Goal: Task Accomplishment & Management: Use online tool/utility

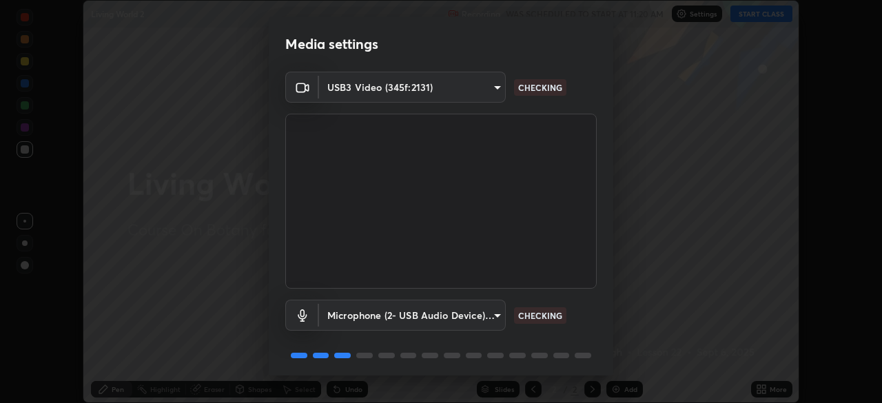
scroll to position [49, 0]
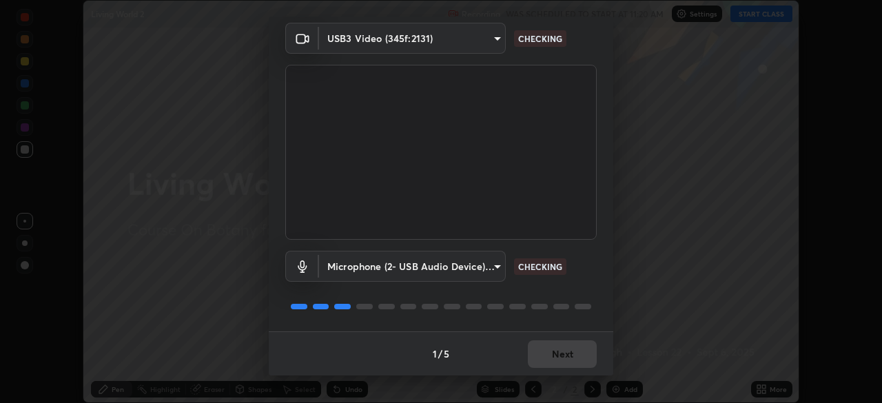
click at [571, 358] on div "1 / 5 Next" at bounding box center [441, 354] width 345 height 44
click at [563, 360] on div "1 / 5 Next" at bounding box center [441, 354] width 345 height 44
click at [563, 356] on div "1 / 5 Next" at bounding box center [441, 354] width 345 height 44
click at [565, 357] on div "1 / 5 Next" at bounding box center [441, 354] width 345 height 44
click at [567, 355] on div "1 / 5 Next" at bounding box center [441, 354] width 345 height 44
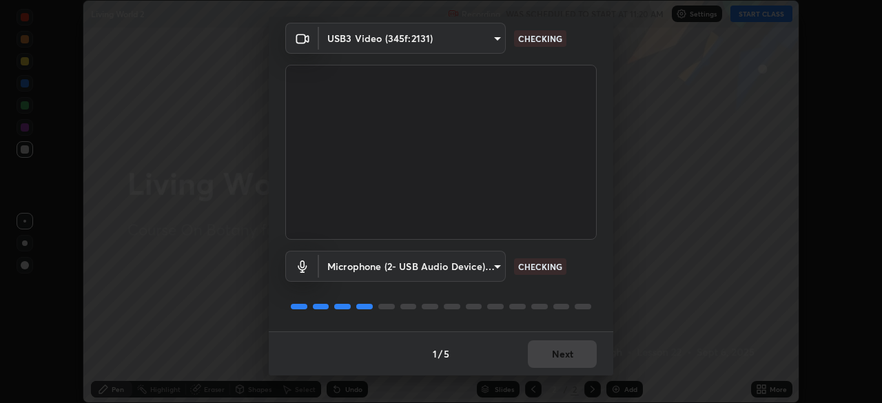
click at [570, 358] on div "1 / 5 Next" at bounding box center [441, 354] width 345 height 44
click at [567, 356] on div "1 / 5 Next" at bounding box center [441, 354] width 345 height 44
click at [567, 354] on div "1 / 5 Next" at bounding box center [441, 354] width 345 height 44
click at [567, 355] on div "1 / 5 Next" at bounding box center [441, 354] width 345 height 44
click at [569, 356] on div "1 / 5 Next" at bounding box center [441, 354] width 345 height 44
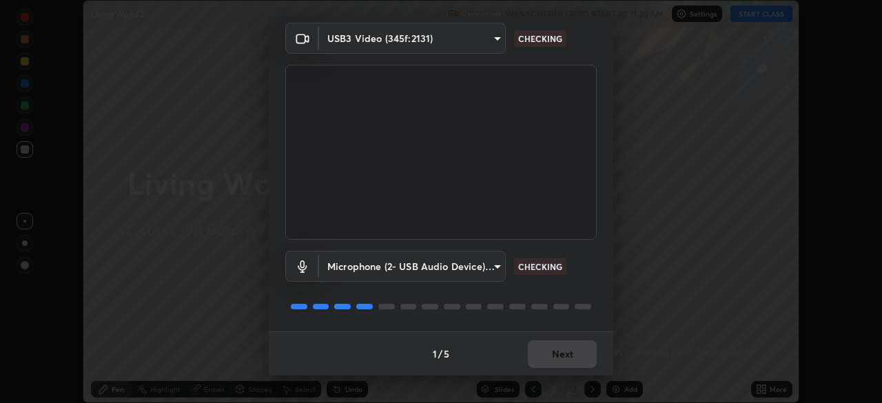
click at [570, 356] on div "1 / 5 Next" at bounding box center [441, 354] width 345 height 44
click at [570, 354] on div "1 / 5 Next" at bounding box center [441, 354] width 345 height 44
click at [567, 354] on div "1 / 5 Next" at bounding box center [441, 354] width 345 height 44
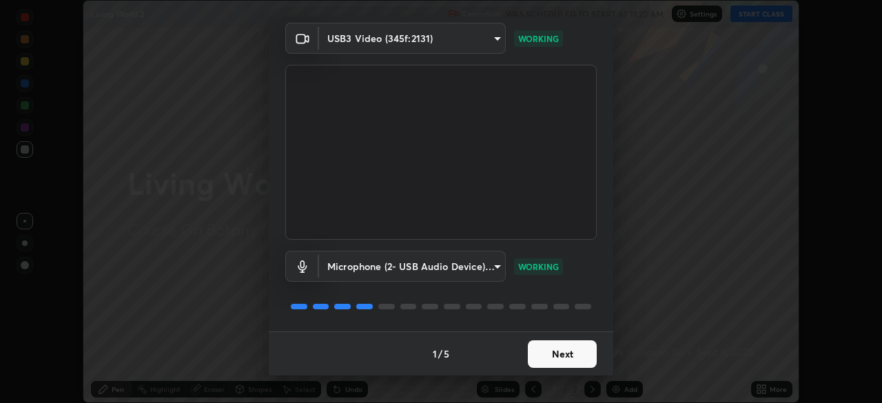
click at [567, 354] on button "Next" at bounding box center [562, 354] width 69 height 28
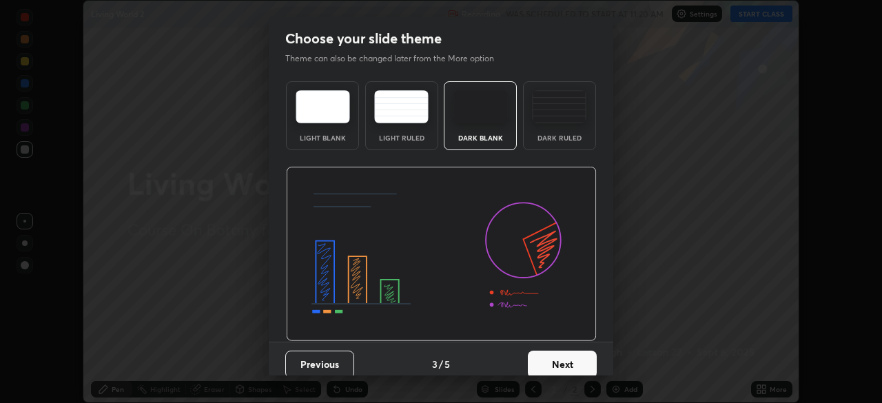
click at [566, 354] on button "Next" at bounding box center [562, 365] width 69 height 28
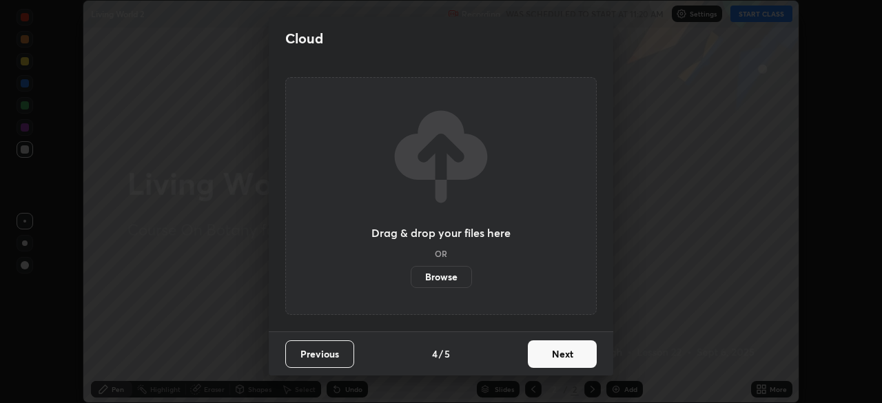
click at [568, 358] on button "Next" at bounding box center [562, 354] width 69 height 28
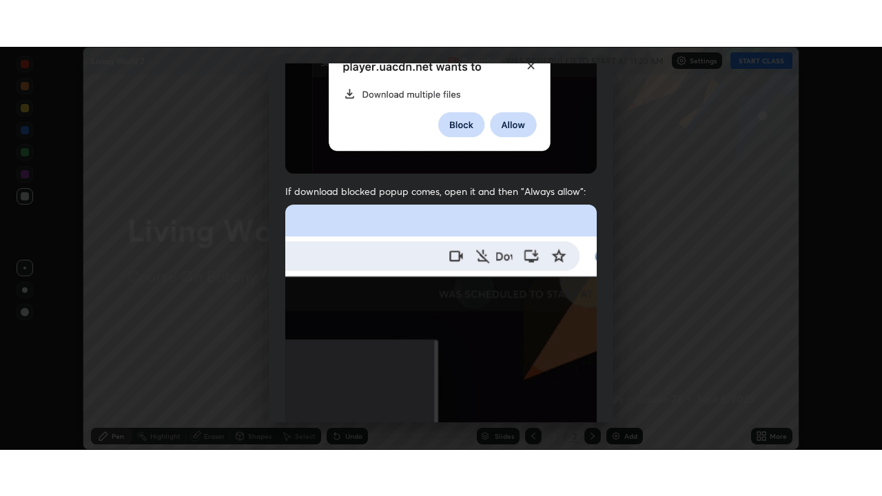
scroll to position [330, 0]
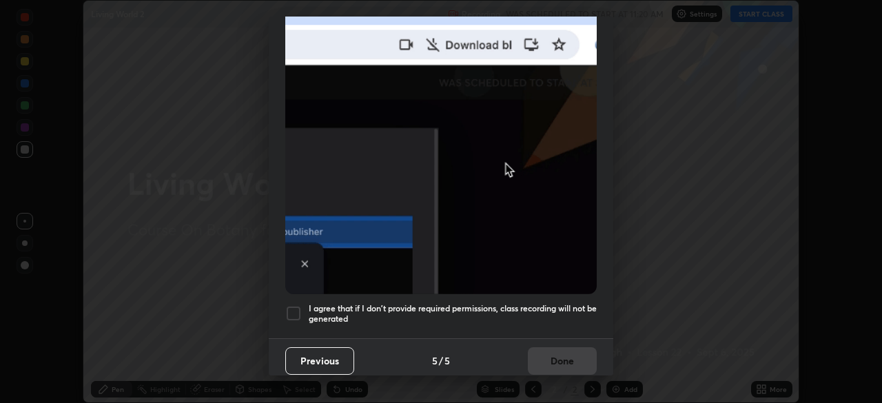
click at [437, 312] on h5 "I agree that if I don't provide required permissions, class recording will not …" at bounding box center [453, 313] width 288 height 21
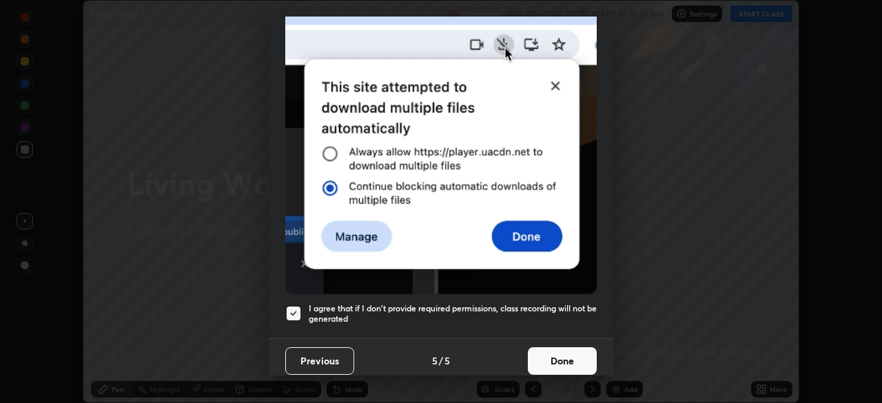
click at [562, 363] on button "Done" at bounding box center [562, 361] width 69 height 28
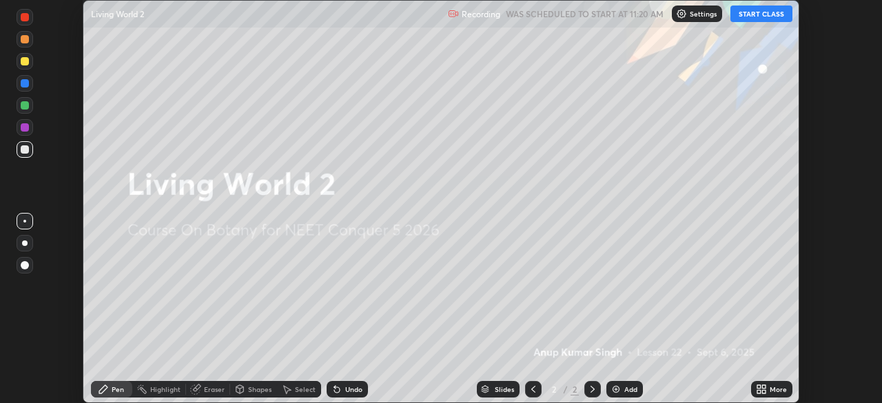
click at [772, 397] on div "More" at bounding box center [771, 389] width 41 height 17
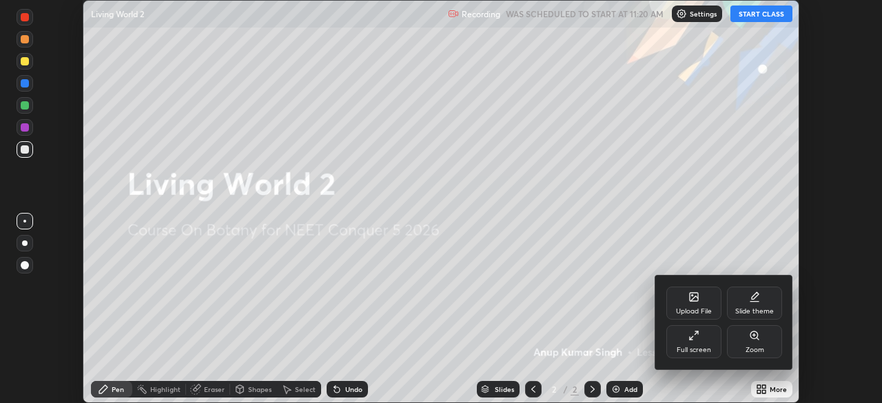
click at [698, 352] on div "Full screen" at bounding box center [694, 350] width 34 height 7
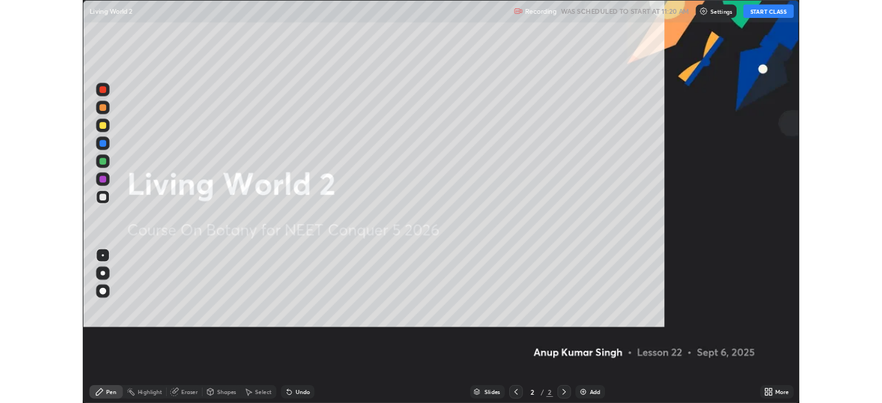
scroll to position [496, 882]
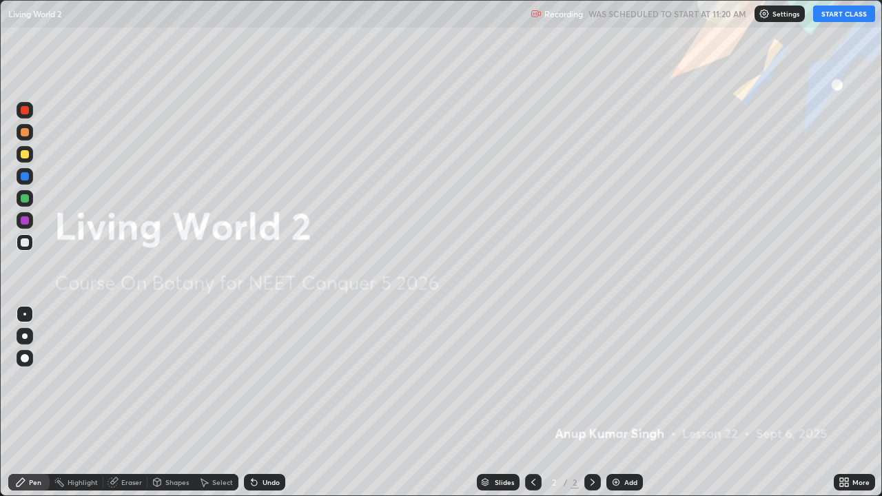
click at [822, 12] on button "START CLASS" at bounding box center [844, 14] width 62 height 17
click at [613, 403] on img at bounding box center [616, 482] width 11 height 11
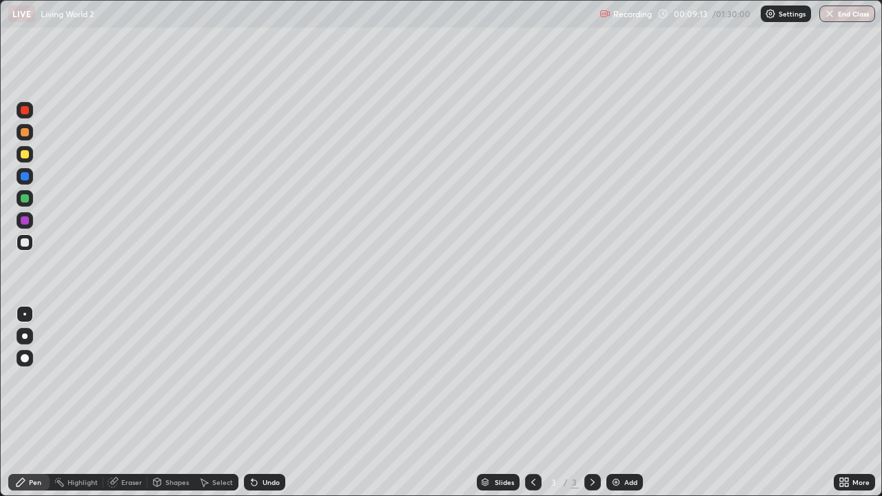
click at [26, 243] on div at bounding box center [25, 242] width 8 height 8
click at [27, 242] on div at bounding box center [25, 242] width 8 height 8
click at [19, 336] on div at bounding box center [25, 336] width 17 height 17
click at [26, 315] on div at bounding box center [25, 314] width 17 height 17
click at [26, 156] on div at bounding box center [25, 154] width 8 height 8
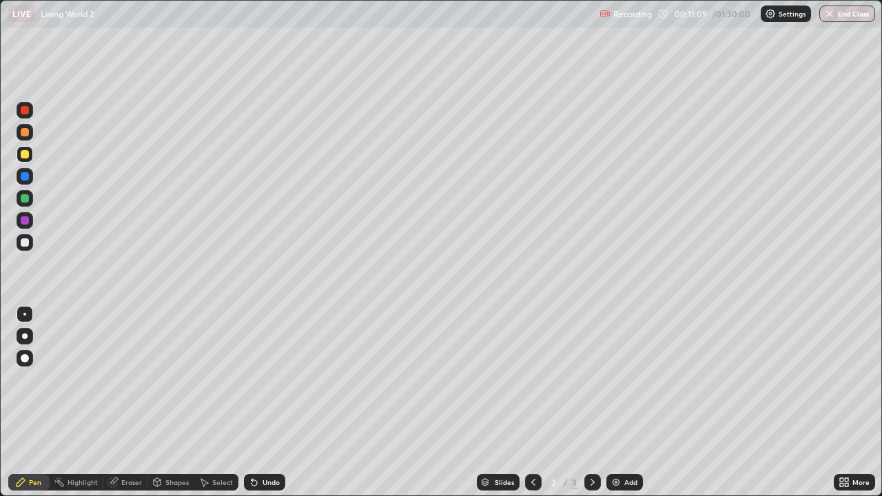
click at [252, 403] on div "Undo" at bounding box center [264, 482] width 41 height 17
click at [250, 403] on icon at bounding box center [254, 482] width 11 height 11
click at [249, 403] on icon at bounding box center [254, 482] width 11 height 11
click at [252, 403] on icon at bounding box center [255, 483] width 6 height 6
click at [249, 403] on icon at bounding box center [254, 482] width 11 height 11
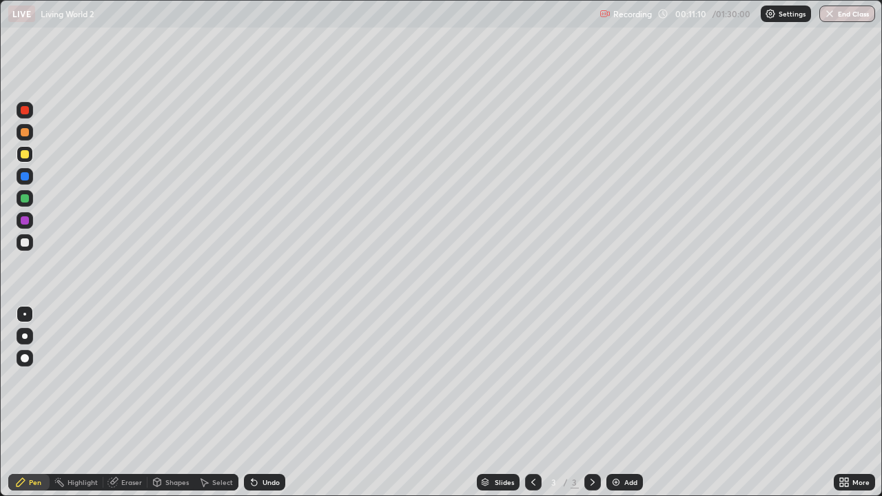
click at [246, 403] on div "Undo" at bounding box center [264, 482] width 41 height 17
click at [245, 403] on div "Undo" at bounding box center [264, 482] width 41 height 17
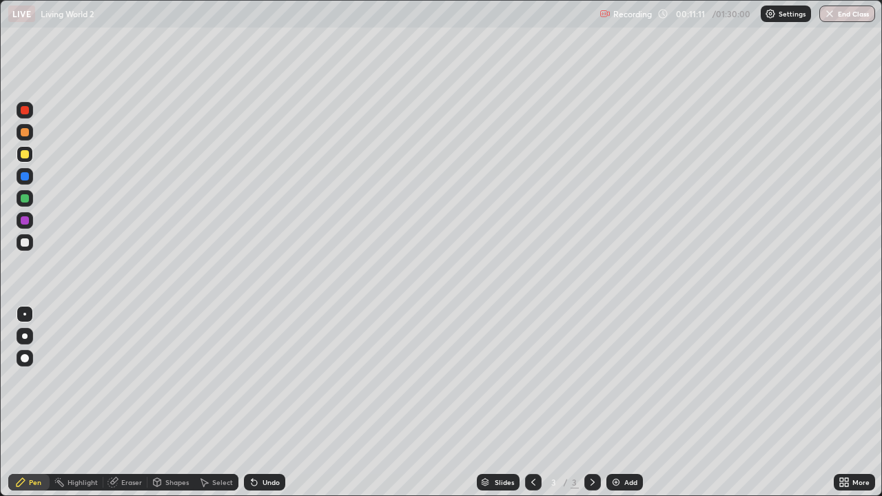
click at [244, 403] on div "Undo" at bounding box center [264, 482] width 41 height 17
click at [40, 403] on div "Pen" at bounding box center [28, 482] width 41 height 17
click at [23, 177] on div at bounding box center [25, 176] width 8 height 8
click at [19, 243] on div at bounding box center [25, 242] width 17 height 17
click at [28, 338] on div at bounding box center [25, 336] width 17 height 17
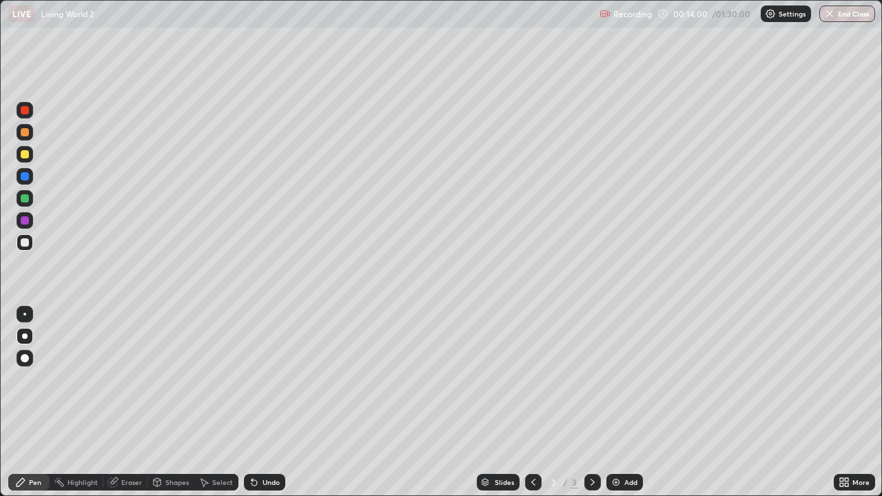
click at [25, 314] on div at bounding box center [24, 314] width 3 height 3
click at [23, 152] on div at bounding box center [25, 154] width 8 height 8
click at [27, 236] on div at bounding box center [25, 242] width 17 height 17
click at [24, 243] on div at bounding box center [25, 242] width 8 height 8
click at [24, 193] on div at bounding box center [25, 198] width 17 height 17
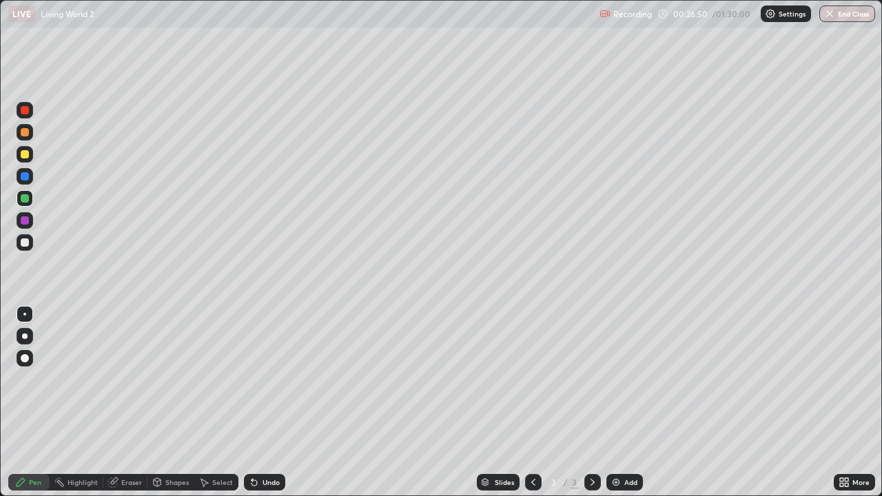
click at [615, 403] on img at bounding box center [616, 482] width 11 height 11
click at [23, 337] on div at bounding box center [25, 337] width 6 height 6
click at [26, 243] on div at bounding box center [25, 242] width 8 height 8
click at [28, 201] on div at bounding box center [25, 198] width 8 height 8
click at [24, 360] on div at bounding box center [25, 358] width 8 height 8
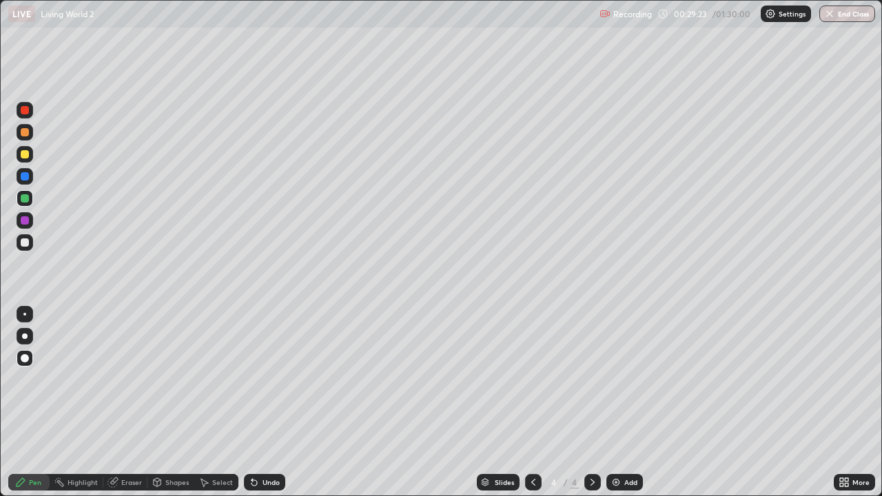
click at [25, 243] on div at bounding box center [25, 242] width 8 height 8
click at [29, 319] on div at bounding box center [25, 314] width 17 height 17
click at [28, 176] on div at bounding box center [25, 176] width 8 height 8
click at [25, 149] on div at bounding box center [25, 154] width 17 height 17
click at [0, 14] on div "LIVE Living World 2 Recording 00:30:12 / 01:30:00 Settings End Class" at bounding box center [441, 14] width 882 height 28
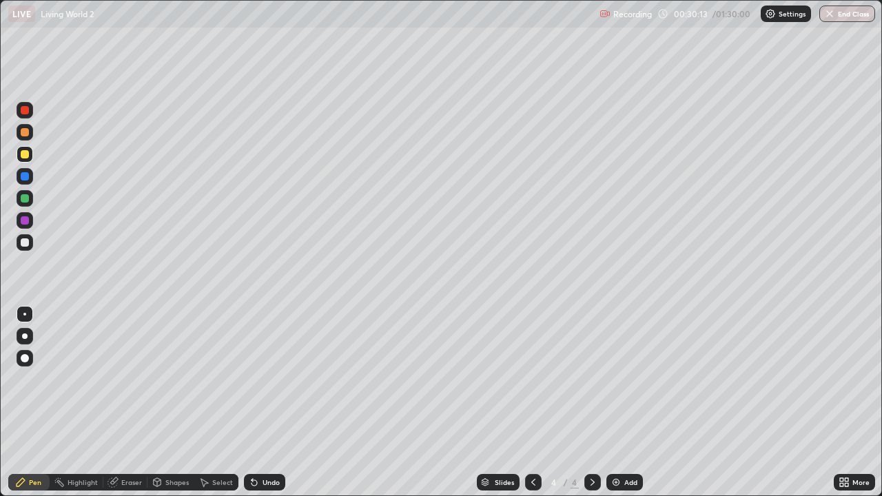
click at [4, 5] on div "LIVE Living World 2 Recording 00:30:13 / 01:30:00 Settings End Class" at bounding box center [441, 14] width 882 height 28
click at [5, 7] on div "LIVE Living World 2 Recording 00:30:14 / 01:30:00 Settings End Class" at bounding box center [441, 14] width 882 height 28
click at [21, 244] on div at bounding box center [25, 242] width 8 height 8
click at [619, 403] on div "Add" at bounding box center [625, 482] width 37 height 17
click at [257, 403] on icon at bounding box center [254, 482] width 11 height 11
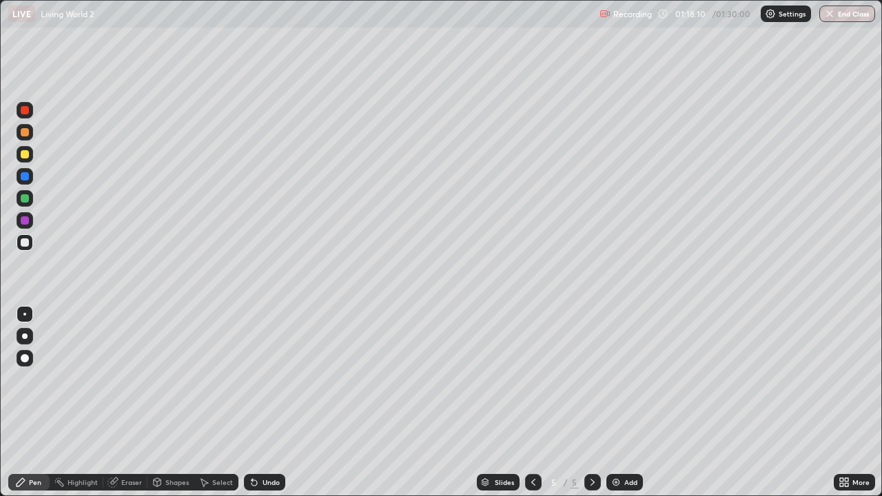
click at [260, 403] on div "Undo" at bounding box center [264, 482] width 41 height 17
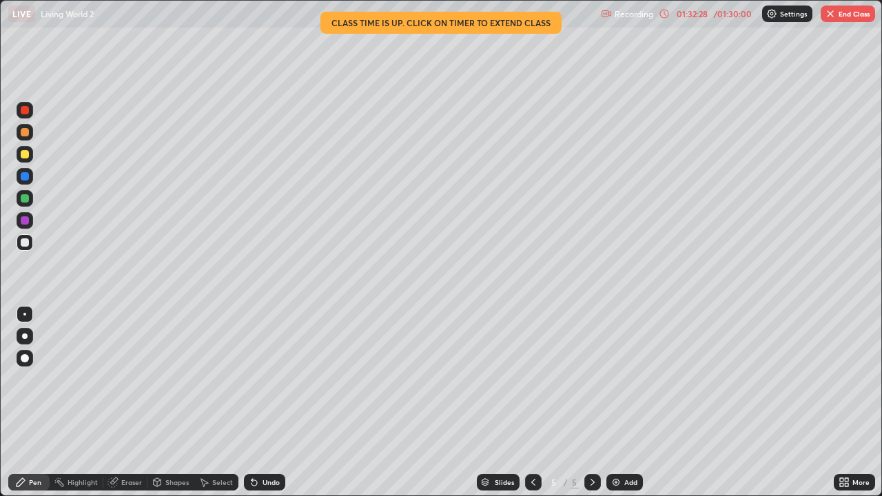
click at [844, 19] on button "End Class" at bounding box center [848, 14] width 54 height 17
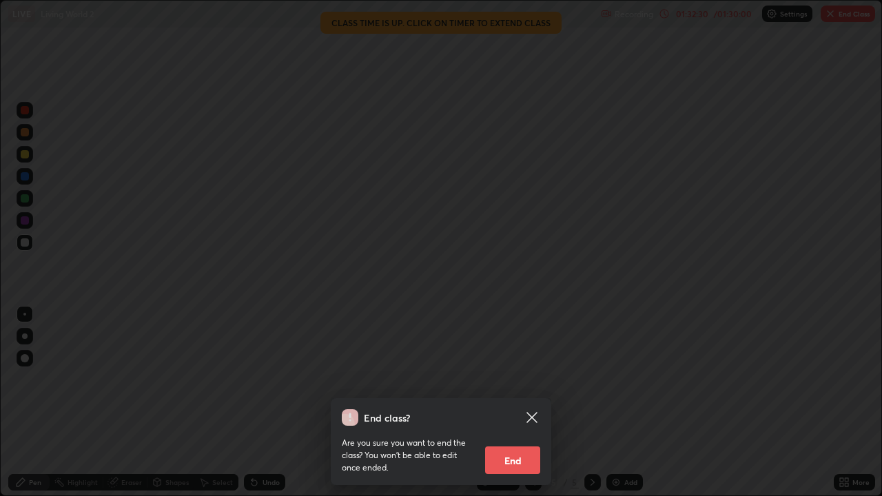
click at [522, 403] on button "End" at bounding box center [512, 461] width 55 height 28
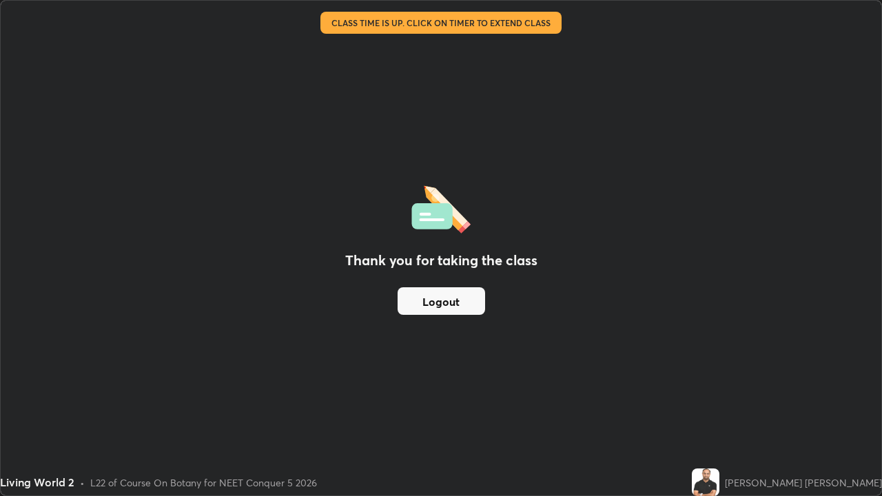
click at [477, 313] on button "Logout" at bounding box center [442, 301] width 88 height 28
click at [471, 314] on button "Logout" at bounding box center [442, 301] width 88 height 28
click at [463, 312] on button "Logout" at bounding box center [442, 301] width 88 height 28
click at [462, 312] on button "Logout" at bounding box center [442, 301] width 88 height 28
click at [461, 314] on button "Logout" at bounding box center [442, 301] width 88 height 28
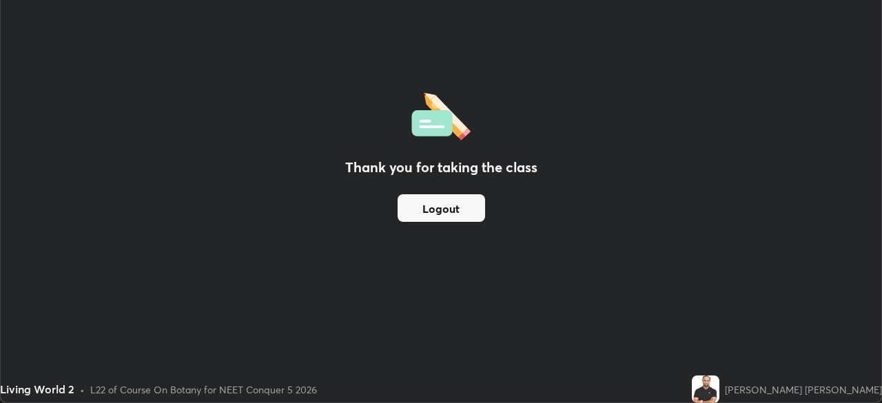
scroll to position [68523, 68044]
